Goal: Task Accomplishment & Management: Use online tool/utility

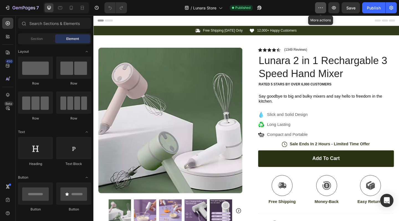
click at [318, 8] on icon "button" at bounding box center [321, 8] width 6 height 6
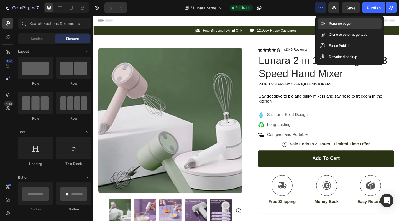
click at [333, 23] on p "Rename page" at bounding box center [340, 24] width 22 height 6
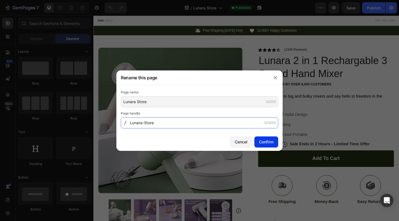
type input "Lunara-Store"
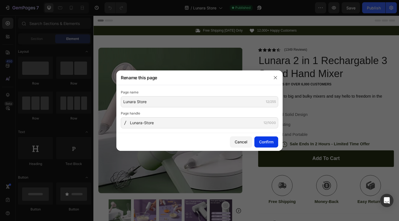
click at [267, 139] on div "Confirm" at bounding box center [266, 142] width 14 height 6
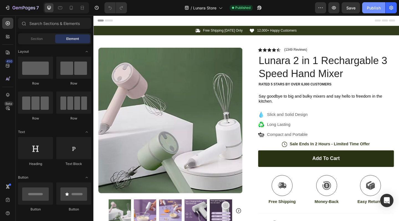
click at [377, 7] on div "Publish" at bounding box center [374, 8] width 14 height 6
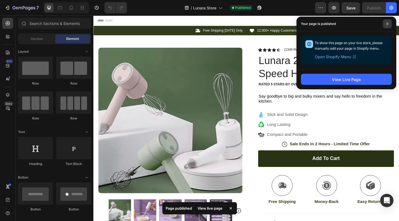
click at [390, 25] on span at bounding box center [387, 23] width 9 height 9
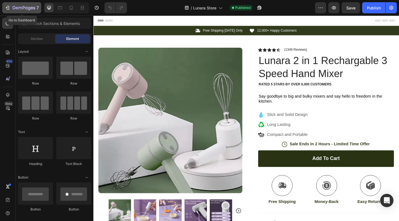
click at [9, 9] on icon "button" at bounding box center [8, 8] width 6 height 6
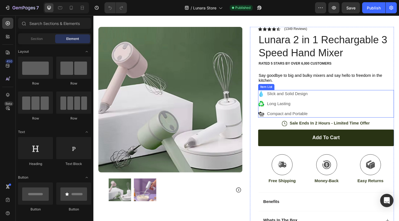
scroll to position [27, 0]
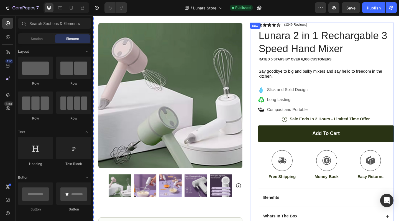
click at [270, 136] on div "Icon Icon Icon Icon Icon Icon List (1349 Reviews) Text Block Row Lunara 2 in 1 …" at bounding box center [342, 149] width 157 height 250
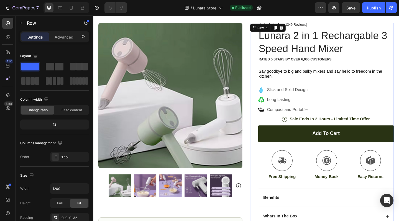
click at [270, 136] on div "Icon Icon Icon Icon Icon Icon List (1349 Reviews) Text Block Row Lunara 2 in 1 …" at bounding box center [342, 149] width 157 height 250
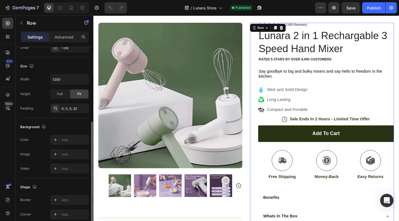
scroll to position [148, 0]
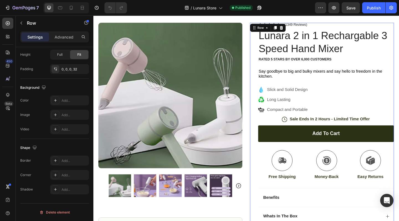
click at [292, 155] on div "Add to cart Add to Cart" at bounding box center [347, 148] width 148 height 27
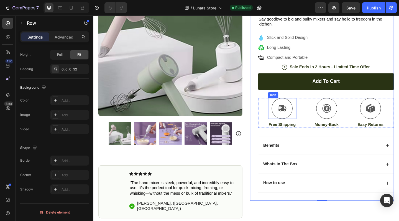
scroll to position [89, 0]
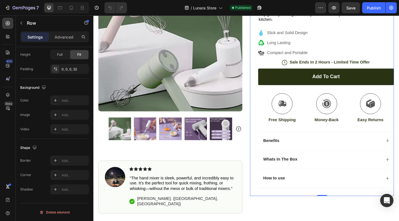
click at [312, 91] on div "Add to cart Add to Cart" at bounding box center [347, 86] width 148 height 27
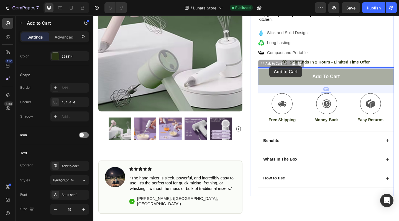
scroll to position [0, 0]
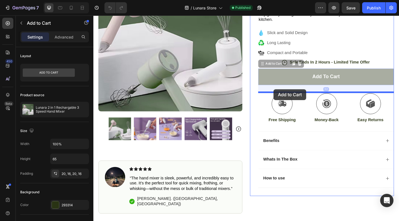
drag, startPoint x: 285, startPoint y: 69, endPoint x: 289, endPoint y: 95, distance: 26.4
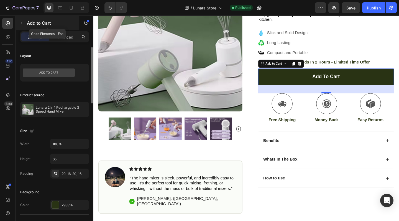
click at [21, 20] on button "button" at bounding box center [21, 23] width 9 height 9
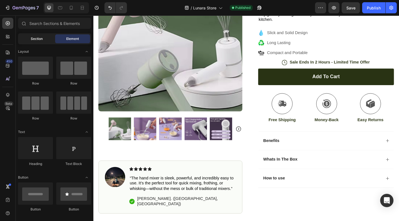
click at [41, 38] on span "Section" at bounding box center [37, 38] width 12 height 5
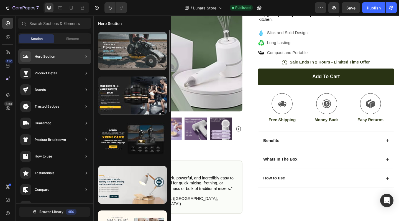
click at [130, 51] on div at bounding box center [132, 51] width 69 height 38
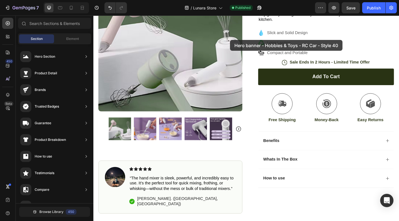
drag, startPoint x: 224, startPoint y: 66, endPoint x: 242, endPoint y: 42, distance: 30.6
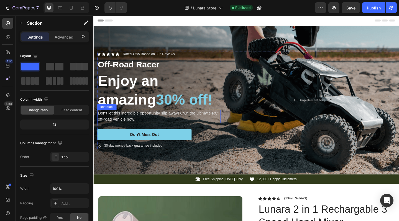
scroll to position [6, 0]
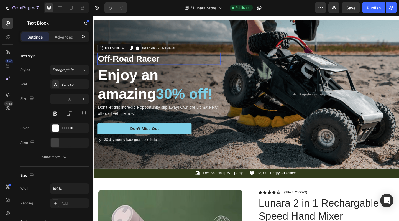
click at [125, 61] on p "Off-Road Racer" at bounding box center [164, 63] width 133 height 12
click at [157, 61] on p "Off-Road Racer" at bounding box center [164, 63] width 133 height 12
click at [168, 63] on p "Off-Road Racer" at bounding box center [164, 63] width 133 height 12
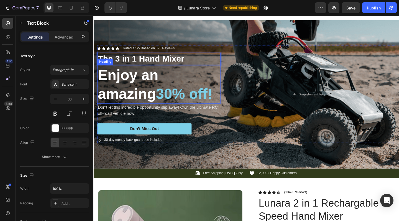
scroll to position [14, 0]
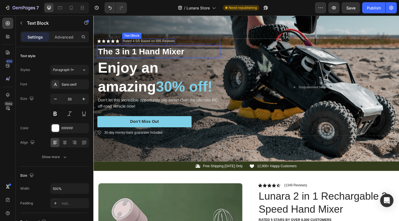
click at [164, 43] on p "Rated 4.5/5 Based on 895 Reviews" at bounding box center [153, 43] width 57 height 5
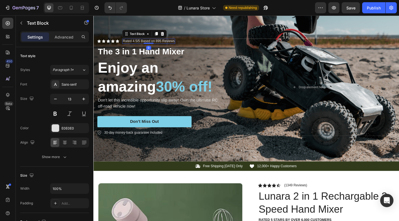
click at [166, 43] on p "Rated 4.5/5 Based on 895 Reviews" at bounding box center [153, 43] width 57 height 5
click at [168, 43] on p "Rated 4.5/5 Based on 895 Reviews" at bounding box center [153, 43] width 57 height 5
click at [152, 43] on p "Rated 4.5/5 Based on 1349 Reviews" at bounding box center [154, 43] width 58 height 5
click at [130, 43] on p "Rated 4.5/5 Based on 1349 Reviews" at bounding box center [154, 43] width 58 height 5
click at [119, 43] on icon at bounding box center [119, 44] width 4 height 4
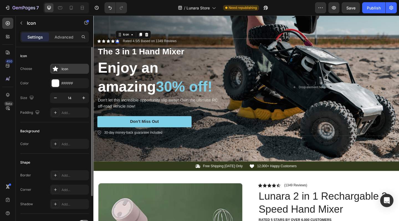
click at [71, 69] on div "Icon" at bounding box center [75, 68] width 26 height 5
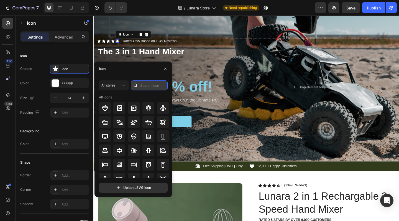
click at [148, 86] on input "text" at bounding box center [149, 85] width 37 height 10
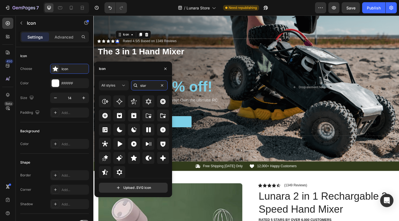
scroll to position [168, 0]
type input "star"
click at [103, 171] on icon at bounding box center [105, 172] width 6 height 6
click at [186, 49] on div "The 3 in 1 Hand Mixer" at bounding box center [165, 54] width 134 height 13
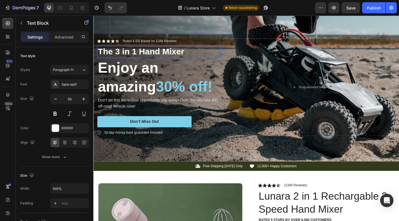
click at [189, 54] on p "The 3 in 1 Hand Mixer" at bounding box center [164, 55] width 133 height 12
click at [125, 58] on p "The 3 in 1 Hand Mixer" at bounding box center [164, 55] width 133 height 12
click at [131, 113] on p "Don't let this incredible opportunity slip away! Own the ultimate RC off-road v…" at bounding box center [164, 110] width 133 height 13
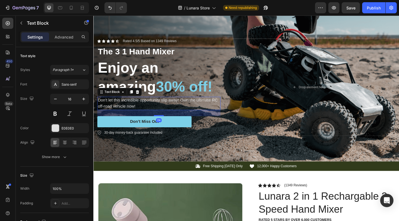
click at [138, 112] on p "Don't let this incredible opportunity slip away! Own the ultimate RC off-road v…" at bounding box center [164, 110] width 133 height 13
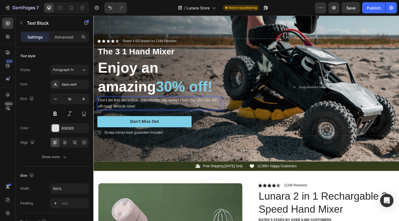
click at [139, 112] on p "Don't let this incredible opportunity slip away! Own the ultimate RC off-road v…" at bounding box center [164, 110] width 133 height 13
click at [176, 107] on p "Don't let this incredible opportunity slip away! Own the ultimate RC off-road v…" at bounding box center [164, 110] width 133 height 13
click at [187, 107] on p "Don't let this incredible opportunity slip away! Own the ultimate RC off-road v…" at bounding box center [164, 110] width 133 height 13
click at [190, 107] on p "Don't let this incredible opportunity slip away! Own the ultimate RC off-road v…" at bounding box center [164, 110] width 133 height 13
click at [207, 107] on p "Don't let this incredible opportunity slip away! Own the ultimate RC off-road v…" at bounding box center [164, 110] width 133 height 13
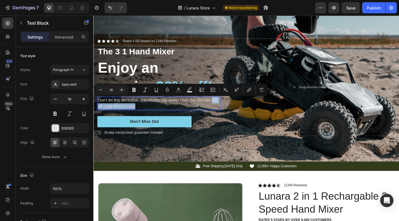
drag, startPoint x: 223, startPoint y: 107, endPoint x: 140, endPoint y: 113, distance: 83.6
click at [140, 113] on p "Don't let this incredible opportunity slip away! Own the ultimate RC off-road v…" at bounding box center [164, 110] width 133 height 13
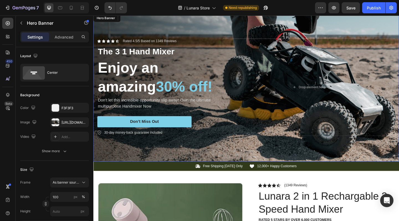
click at [236, 28] on div "Background Image" at bounding box center [259, 94] width 332 height 162
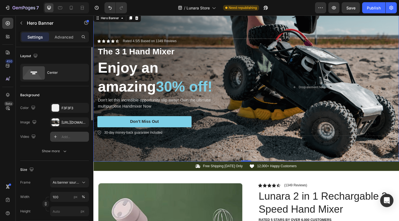
click at [65, 135] on div "Add..." at bounding box center [75, 136] width 26 height 5
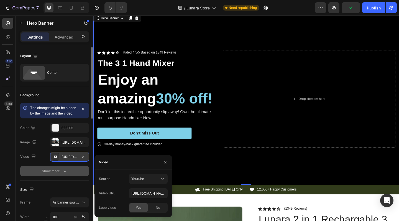
click at [55, 174] on div "Show more" at bounding box center [55, 171] width 26 height 6
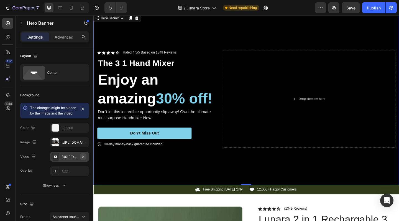
click at [82, 159] on icon "button" at bounding box center [83, 156] width 4 height 4
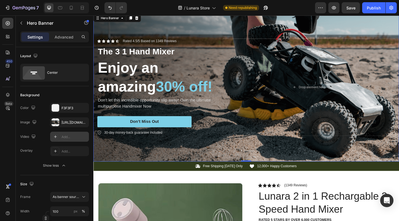
click at [56, 136] on icon at bounding box center [55, 136] width 4 height 4
type input "[URL][DOMAIN_NAME]"
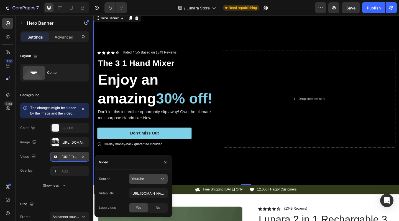
click at [155, 176] on div "Youtube" at bounding box center [145, 178] width 28 height 5
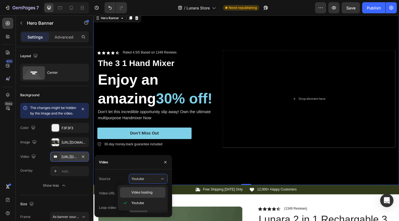
click at [144, 193] on span "Video hosting" at bounding box center [141, 192] width 21 height 5
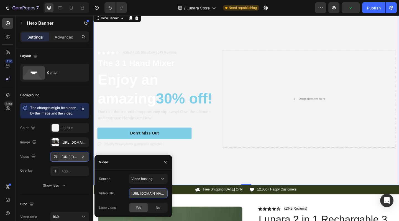
click at [157, 191] on input "[URL][DOMAIN_NAME]" at bounding box center [148, 193] width 39 height 10
click at [163, 194] on input "[URL][DOMAIN_NAME]" at bounding box center [148, 193] width 39 height 10
click at [156, 193] on input "[URL][DOMAIN_NAME]" at bounding box center [148, 193] width 39 height 10
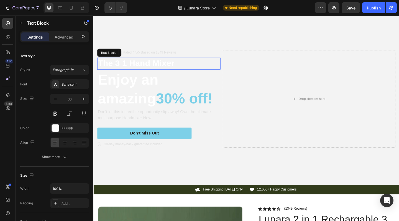
click at [122, 68] on p "The 3 1 Hand Mixer" at bounding box center [164, 68] width 133 height 12
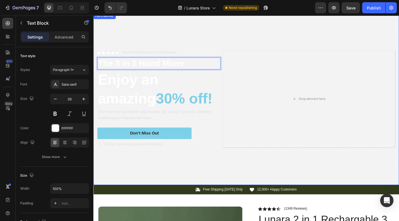
click at [244, 179] on video "Background Image" at bounding box center [259, 96] width 332 height 166
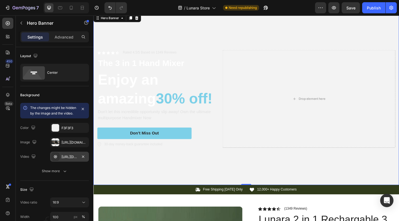
click at [69, 159] on div "[URL][DOMAIN_NAME]" at bounding box center [70, 156] width 16 height 5
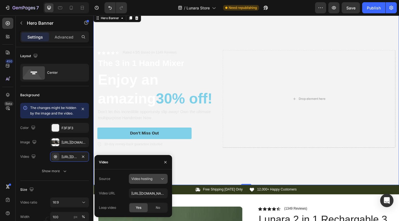
click at [164, 179] on icon at bounding box center [163, 179] width 6 height 6
click at [160, 180] on icon at bounding box center [163, 179] width 6 height 6
click at [152, 192] on input "[URL][DOMAIN_NAME]" at bounding box center [148, 193] width 39 height 10
click at [164, 192] on input "[URL][DOMAIN_NAME]" at bounding box center [148, 193] width 39 height 10
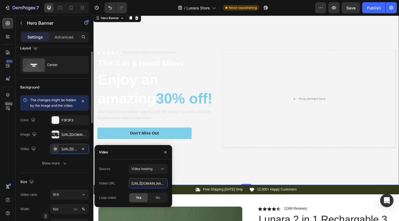
scroll to position [3, 0]
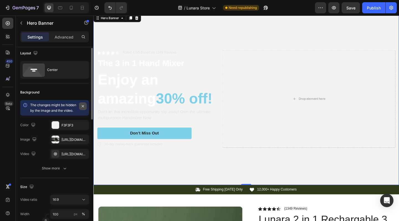
click at [83, 107] on icon "button" at bounding box center [83, 106] width 4 height 4
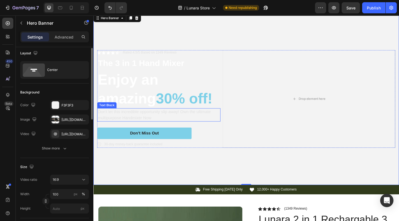
click at [127, 124] on p "Don't let this incredible opportunity slip away! Own the ultimate multipurpose …" at bounding box center [164, 123] width 133 height 13
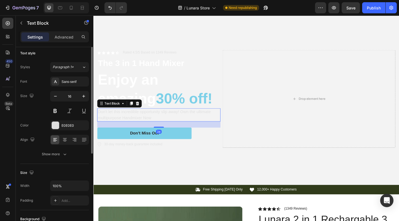
scroll to position [0, 0]
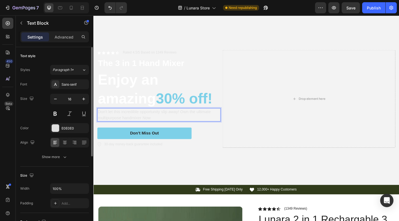
click at [133, 126] on p "Don't let this incredible opportunity slip away! Own the ultimate multipurpose …" at bounding box center [164, 123] width 133 height 13
click at [134, 127] on p "Don't let this incredible opportunity slip away! Own the ultimate multipurpose …" at bounding box center [164, 123] width 133 height 13
click at [128, 126] on p "Don't let this incredible opportunity slip away! Own the ultimate multipurpose …" at bounding box center [164, 123] width 133 height 13
click at [139, 127] on p "Don't let this incredible opportunity slip away! Own the ultimate multipurpose …" at bounding box center [164, 123] width 133 height 13
click at [160, 126] on p "Don't let this incredible opportunity slip away! Own the ultimate multipurpose …" at bounding box center [164, 123] width 133 height 13
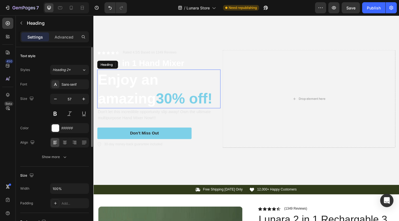
click at [178, 104] on span "30% off!" at bounding box center [192, 106] width 62 height 18
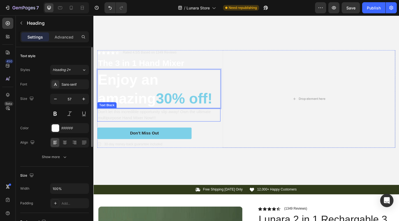
scroll to position [16, 0]
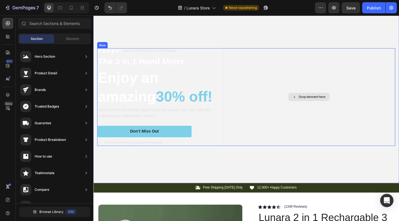
click at [331, 102] on div "Drop element here" at bounding box center [330, 104] width 29 height 4
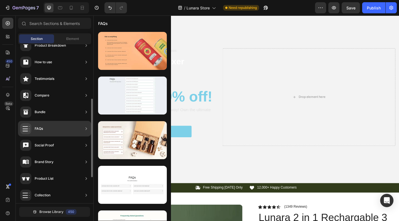
scroll to position [116, 0]
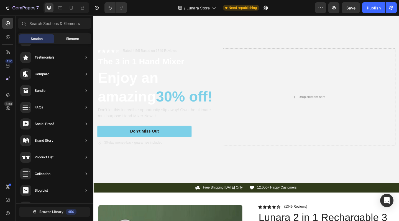
click at [66, 35] on div "Element" at bounding box center [72, 38] width 35 height 9
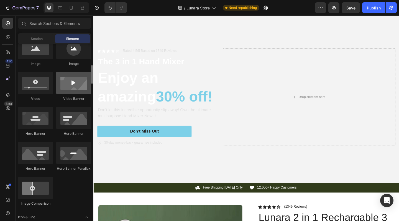
scroll to position [191, 0]
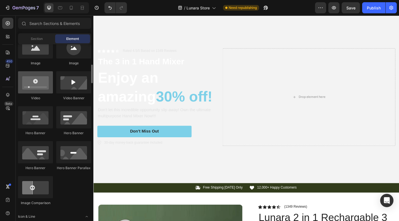
click at [29, 81] on div at bounding box center [35, 82] width 35 height 22
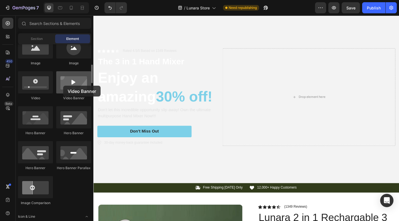
click at [63, 86] on div at bounding box center [73, 82] width 35 height 22
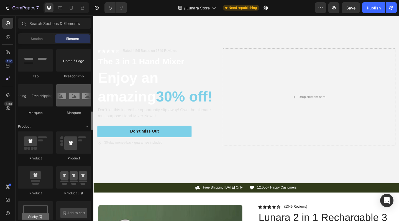
scroll to position [638, 0]
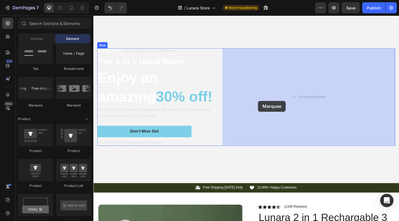
drag, startPoint x: 135, startPoint y: 112, endPoint x: 275, endPoint y: 107, distance: 139.7
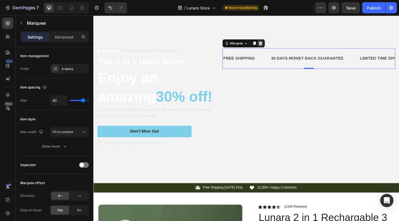
click at [275, 47] on icon at bounding box center [275, 46] width 4 height 4
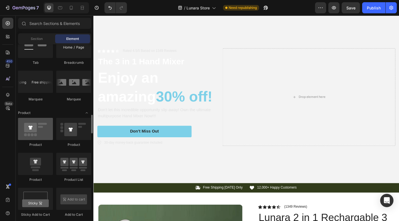
scroll to position [646, 0]
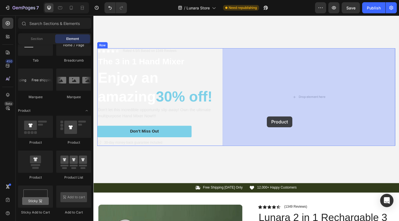
drag, startPoint x: 132, startPoint y: 145, endPoint x: 288, endPoint y: 122, distance: 157.8
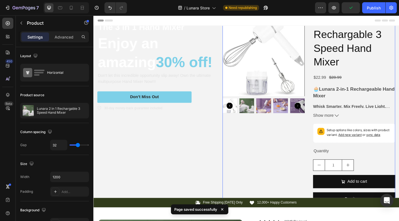
scroll to position [0, 0]
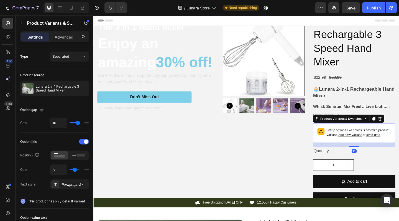
click at [394, 145] on span "sync data" at bounding box center [397, 145] width 15 height 4
click at [368, 145] on span "Add new variant" at bounding box center [372, 145] width 25 height 4
click at [374, 145] on span "Add new variant" at bounding box center [372, 145] width 25 height 4
click at [399, 126] on icon at bounding box center [405, 128] width 4 height 4
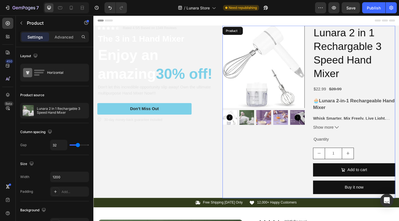
click at [272, 154] on div "Product Images" at bounding box center [278, 121] width 89 height 188
click at [275, 32] on icon at bounding box center [274, 32] width 4 height 4
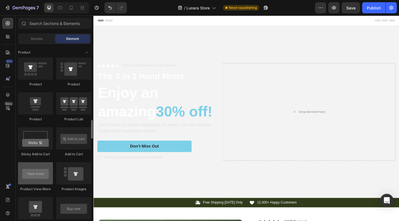
scroll to position [706, 0]
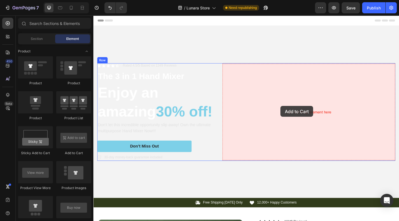
drag, startPoint x: 166, startPoint y: 157, endPoint x: 296, endPoint y: 114, distance: 136.9
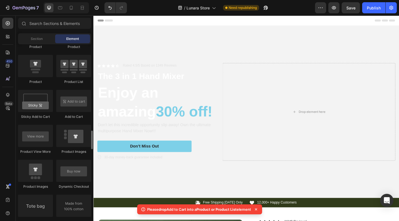
scroll to position [762, 0]
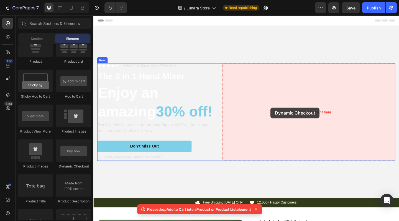
drag, startPoint x: 165, startPoint y: 166, endPoint x: 287, endPoint y: 116, distance: 131.5
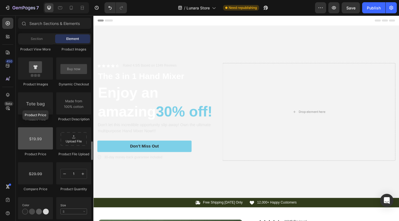
scroll to position [850, 0]
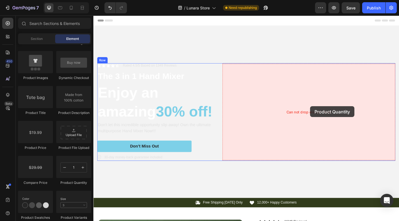
drag, startPoint x: 170, startPoint y: 187, endPoint x: 329, endPoint y: 114, distance: 175.0
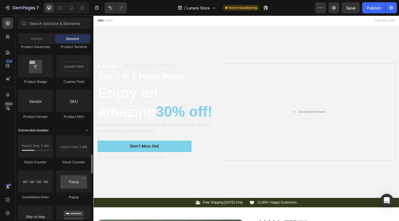
scroll to position [1023, 0]
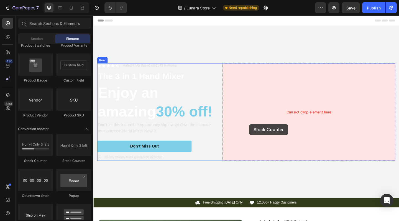
drag, startPoint x: 126, startPoint y: 167, endPoint x: 264, endPoint y: 133, distance: 141.8
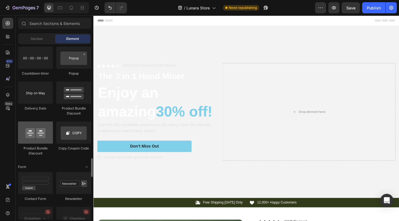
scroll to position [1134, 0]
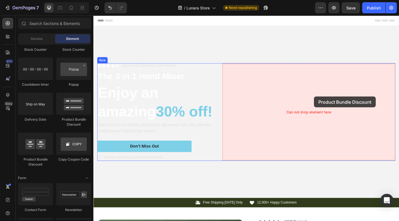
drag, startPoint x: 136, startPoint y: 162, endPoint x: 334, endPoint y: 104, distance: 205.7
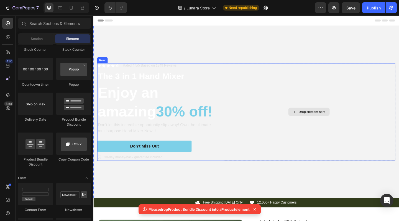
click at [325, 123] on div "Drop element here" at bounding box center [327, 120] width 45 height 9
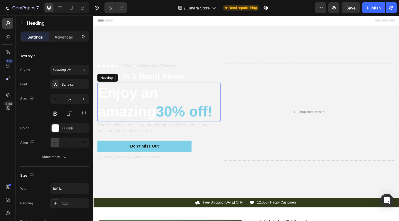
click at [170, 118] on span "30% off!" at bounding box center [192, 120] width 62 height 18
click at [167, 119] on span "30% off!" at bounding box center [192, 120] width 62 height 18
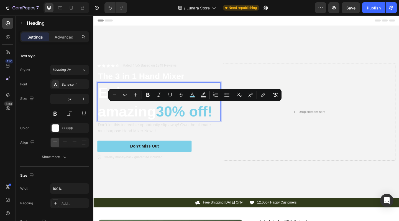
drag, startPoint x: 167, startPoint y: 119, endPoint x: 229, endPoint y: 118, distance: 61.2
click at [229, 118] on p "Enjoy an amazing 30% off!" at bounding box center [164, 109] width 133 height 41
click at [54, 129] on div at bounding box center [55, 127] width 7 height 7
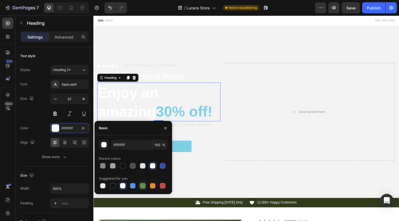
click at [142, 187] on div at bounding box center [143, 186] width 6 height 6
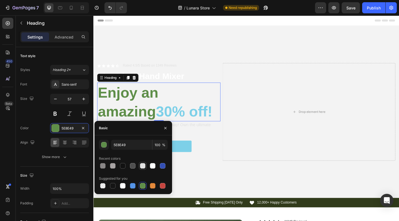
click at [142, 165] on div at bounding box center [143, 166] width 6 height 6
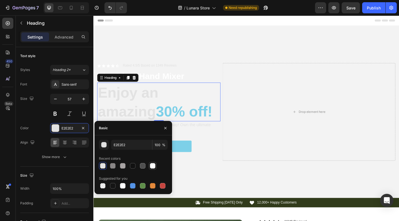
click at [151, 164] on div at bounding box center [153, 166] width 6 height 6
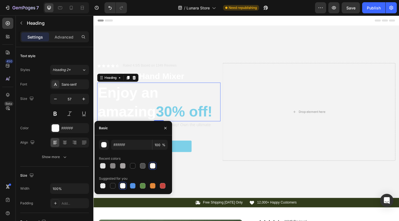
drag, startPoint x: 167, startPoint y: 123, endPoint x: 163, endPoint y: 123, distance: 3.9
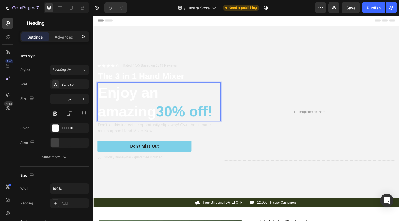
drag, startPoint x: 163, startPoint y: 123, endPoint x: 227, endPoint y: 117, distance: 63.4
click at [227, 117] on p "Enjoy an amazing 30% off!" at bounding box center [164, 109] width 133 height 41
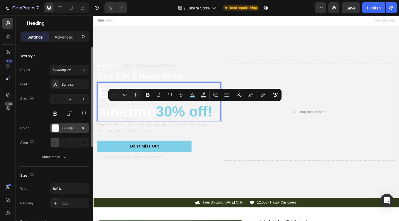
click at [59, 129] on div at bounding box center [56, 128] width 8 height 8
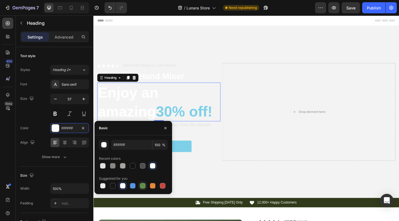
click at [144, 185] on div at bounding box center [143, 186] width 6 height 6
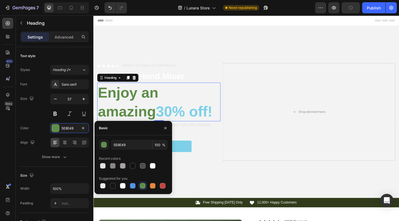
click at [144, 185] on div at bounding box center [143, 186] width 6 height 6
click at [153, 165] on div at bounding box center [153, 166] width 6 height 6
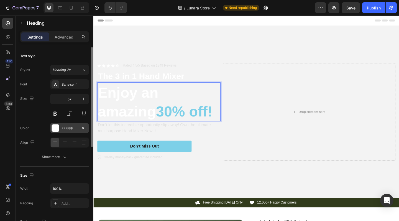
click at [69, 129] on div "FFFFFF" at bounding box center [70, 128] width 16 height 5
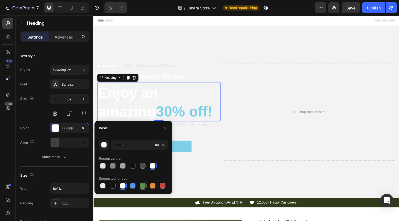
click at [140, 186] on div at bounding box center [143, 186] width 6 height 6
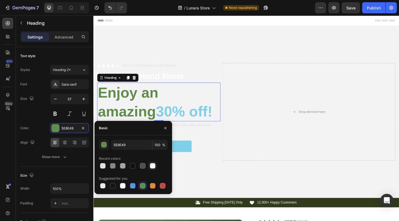
click at [153, 164] on div at bounding box center [153, 166] width 6 height 6
type input "FFFFFF"
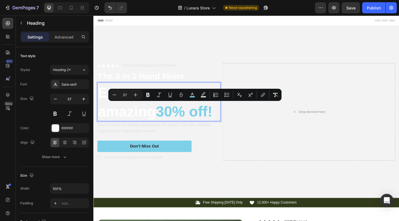
drag, startPoint x: 168, startPoint y: 119, endPoint x: 229, endPoint y: 119, distance: 60.4
click at [229, 119] on p "Enjoy an amazing 30% off!" at bounding box center [164, 109] width 133 height 41
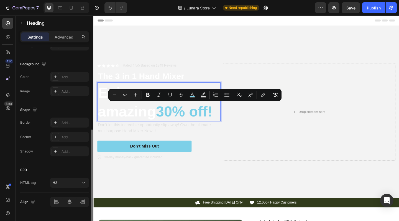
scroll to position [156, 0]
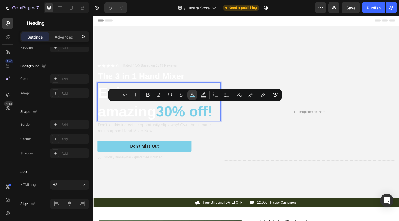
click at [190, 94] on icon "Editor contextual toolbar" at bounding box center [192, 95] width 6 height 6
type input "7DD0E8"
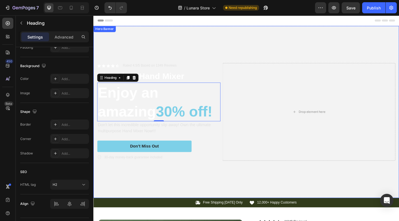
drag, startPoint x: 290, startPoint y: 199, endPoint x: 197, endPoint y: 199, distance: 92.8
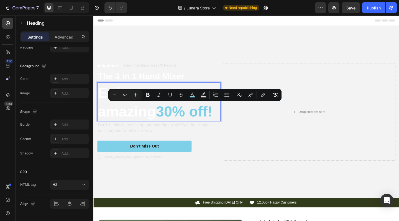
click at [182, 117] on span "30% off!" at bounding box center [192, 120] width 62 height 18
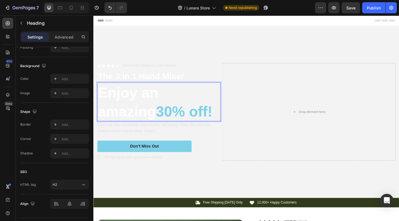
drag, startPoint x: 166, startPoint y: 119, endPoint x: 227, endPoint y: 119, distance: 60.7
click at [223, 119] on span "30% off!" at bounding box center [192, 120] width 62 height 18
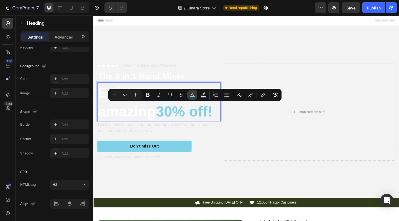
click at [193, 94] on icon "Editor contextual toolbar" at bounding box center [192, 94] width 3 height 3
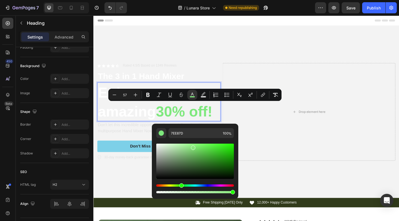
click at [180, 185] on div "Hue" at bounding box center [195, 185] width 78 height 2
drag, startPoint x: 194, startPoint y: 148, endPoint x: 197, endPoint y: 165, distance: 17.5
click at [197, 165] on div "Editor contextual toolbar" at bounding box center [198, 165] width 4 height 4
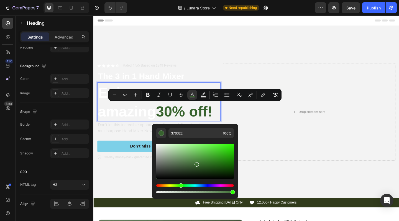
click at [196, 163] on div "Editor contextual toolbar" at bounding box center [196, 164] width 4 height 4
type input "407036"
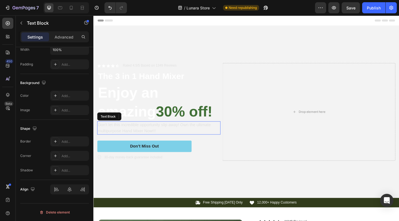
click at [110, 139] on p "Don't let this incredible opportunity slip away! Own the ultimate multipurpose …" at bounding box center [164, 137] width 133 height 13
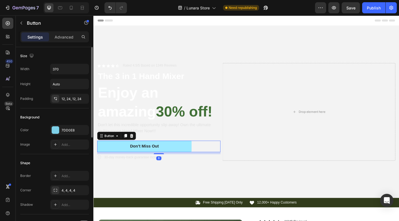
click at [111, 157] on button "Don’t Miss Out" at bounding box center [149, 158] width 103 height 12
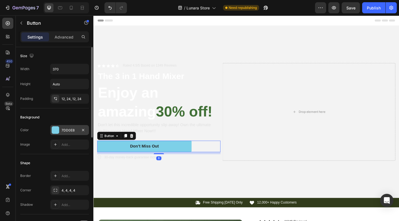
click at [59, 127] on div at bounding box center [55, 129] width 7 height 7
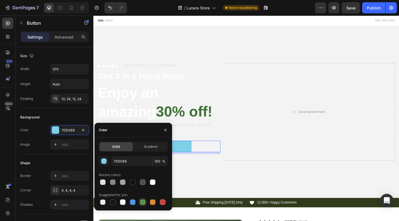
click at [140, 202] on div at bounding box center [143, 202] width 6 height 6
type input "5E8E49"
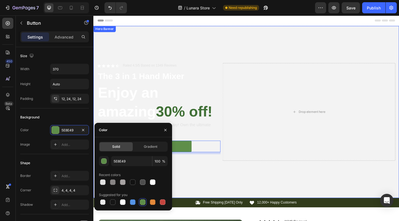
click at [227, 37] on video "Background Image" at bounding box center [259, 110] width 332 height 166
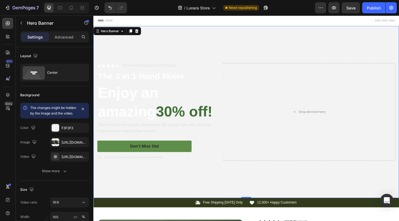
click at [227, 37] on video "Background Image" at bounding box center [259, 110] width 332 height 166
click at [65, 159] on div "[URL][DOMAIN_NAME]" at bounding box center [70, 156] width 16 height 5
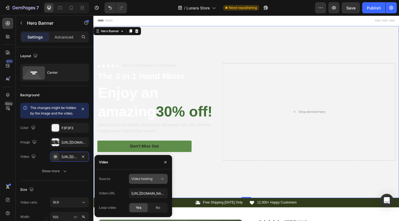
click at [151, 177] on span "Video hosting" at bounding box center [141, 178] width 21 height 4
click at [147, 180] on span "Video hosting" at bounding box center [141, 178] width 21 height 4
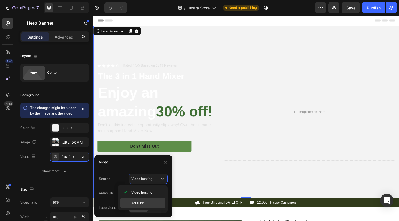
click at [144, 203] on span "Youtube" at bounding box center [137, 202] width 13 height 5
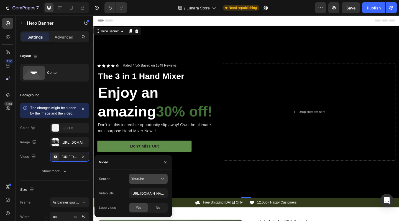
click at [149, 178] on div "Youtube" at bounding box center [145, 178] width 28 height 5
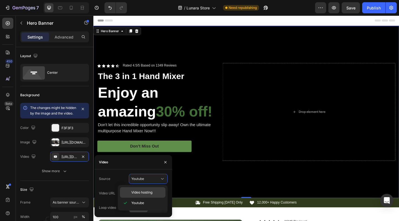
click at [146, 191] on span "Video hosting" at bounding box center [141, 192] width 21 height 5
